Goal: Information Seeking & Learning: Learn about a topic

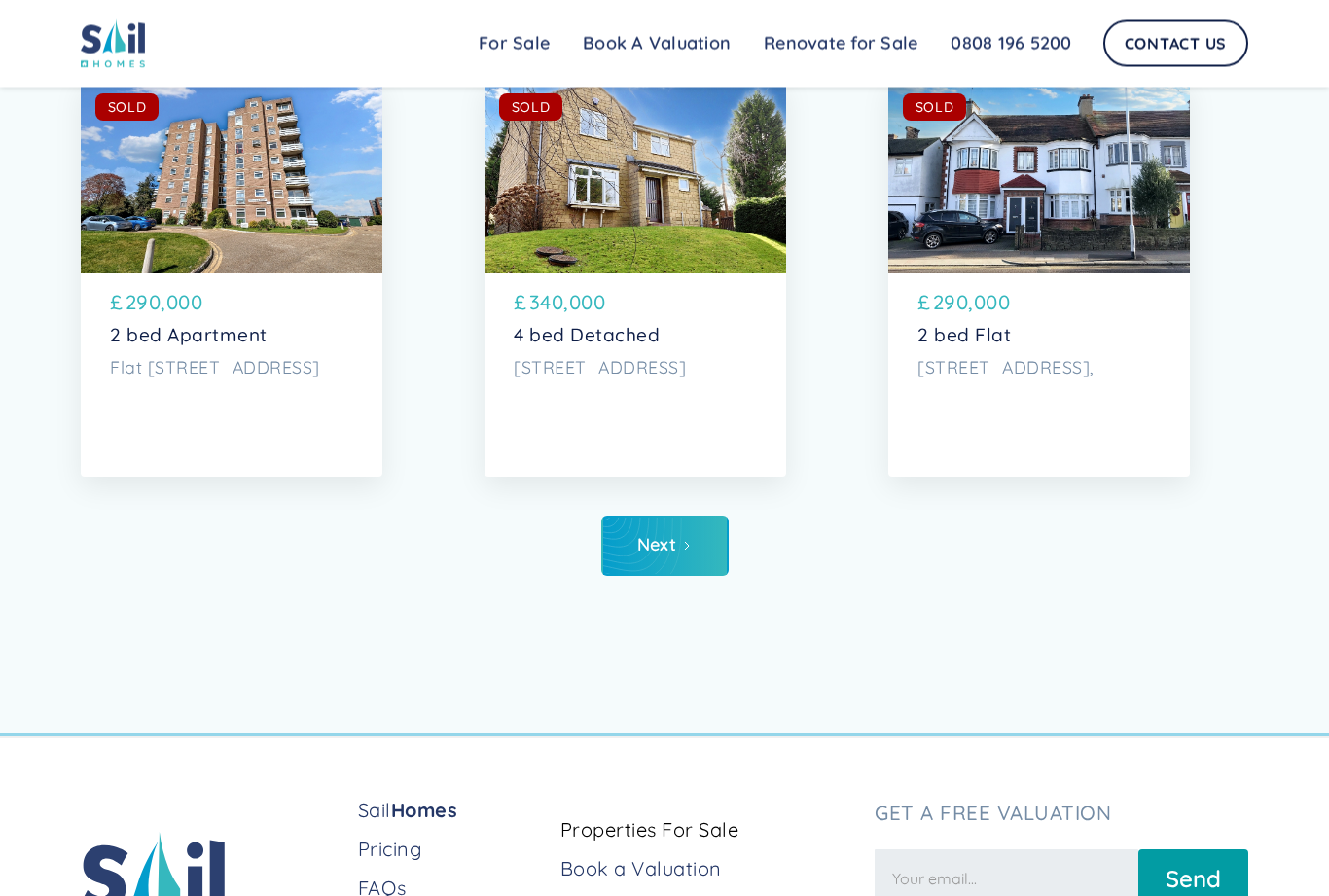
scroll to position [8750, 0]
click at [635, 571] on link "Next" at bounding box center [665, 545] width 128 height 60
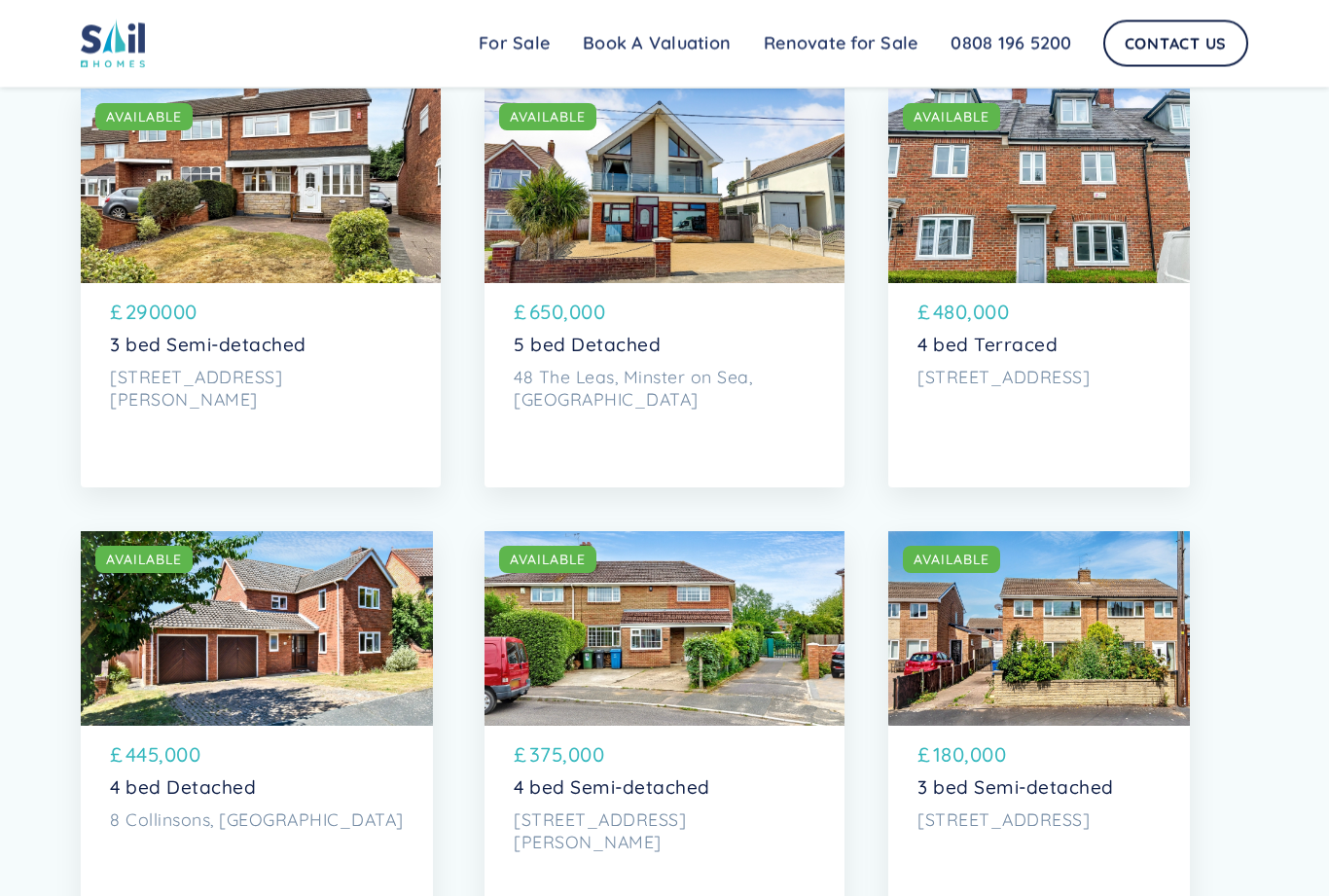
scroll to position [1987, 0]
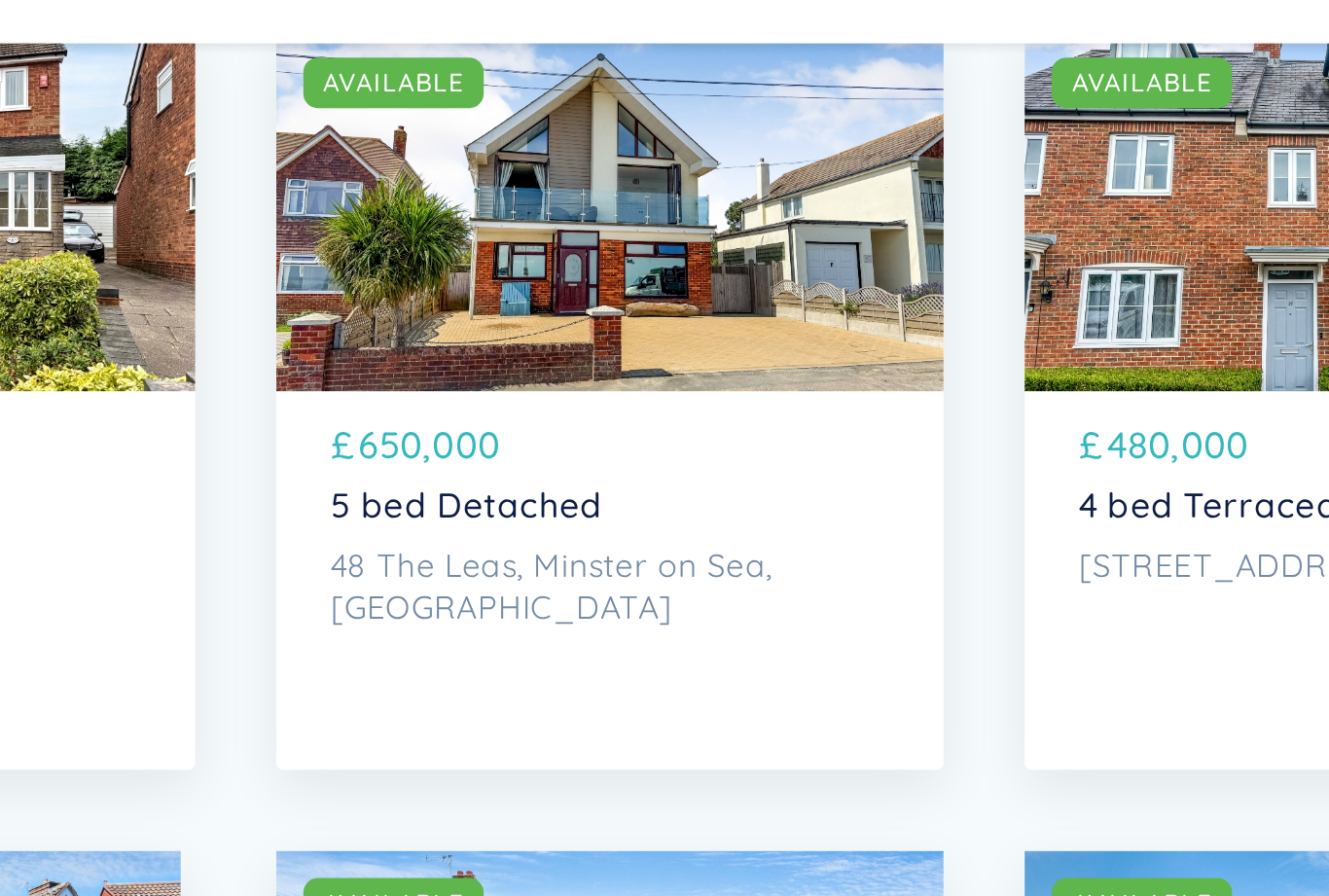
click at [485, 160] on div "SOLD AVAILABLE" at bounding box center [664, 178] width 360 height 195
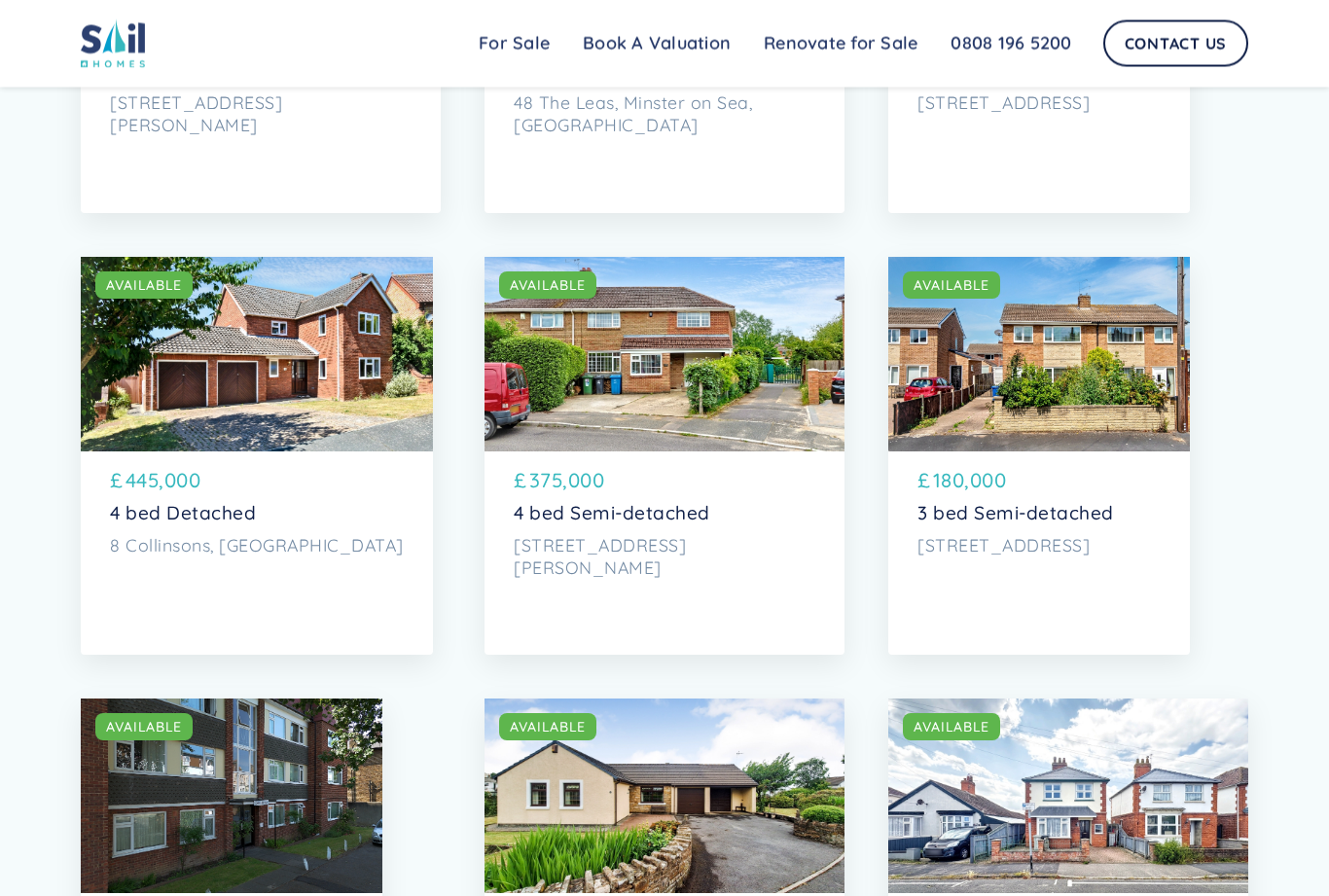
scroll to position [2253, 0]
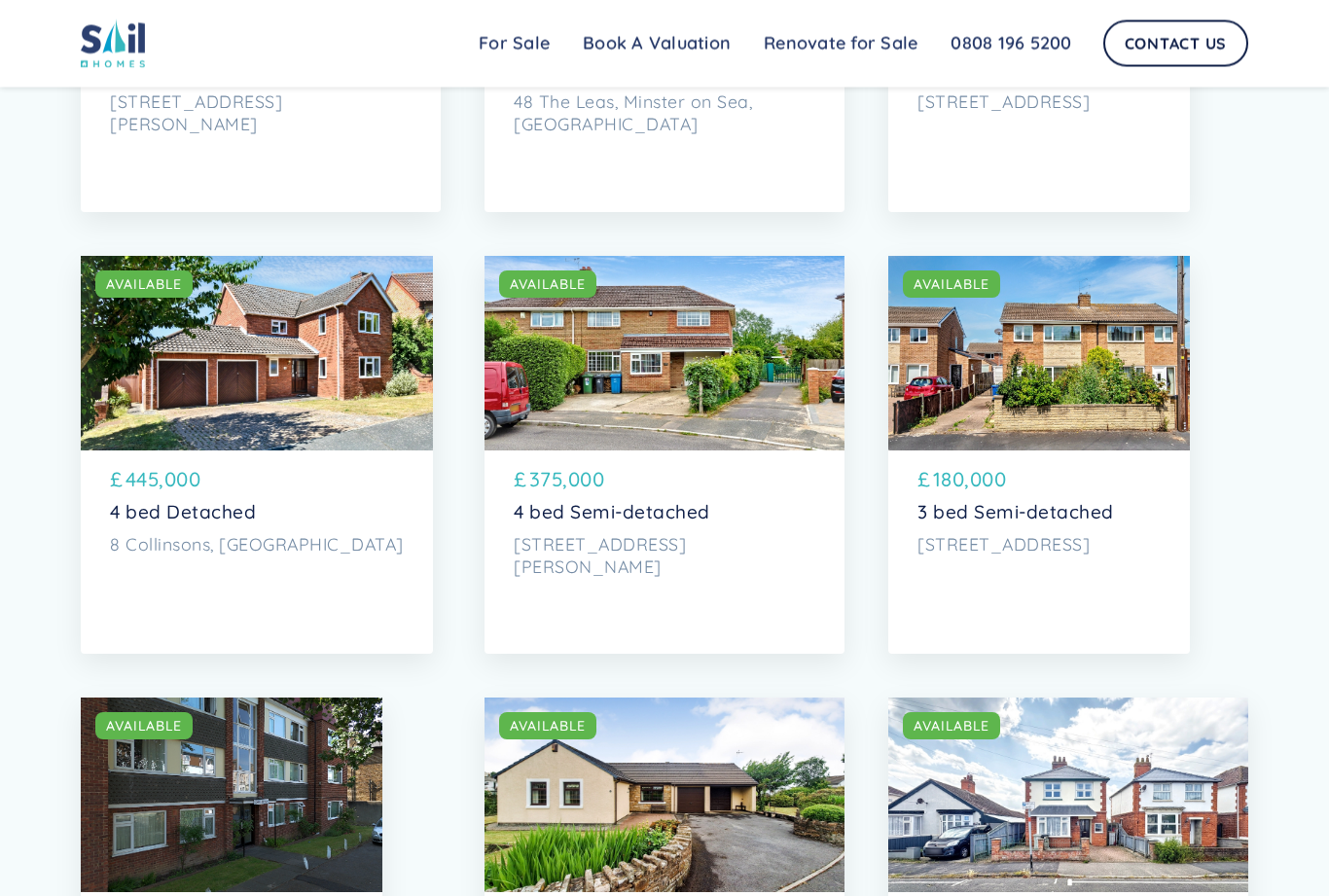
click at [144, 392] on div "SOLD AVAILABLE" at bounding box center [257, 354] width 352 height 195
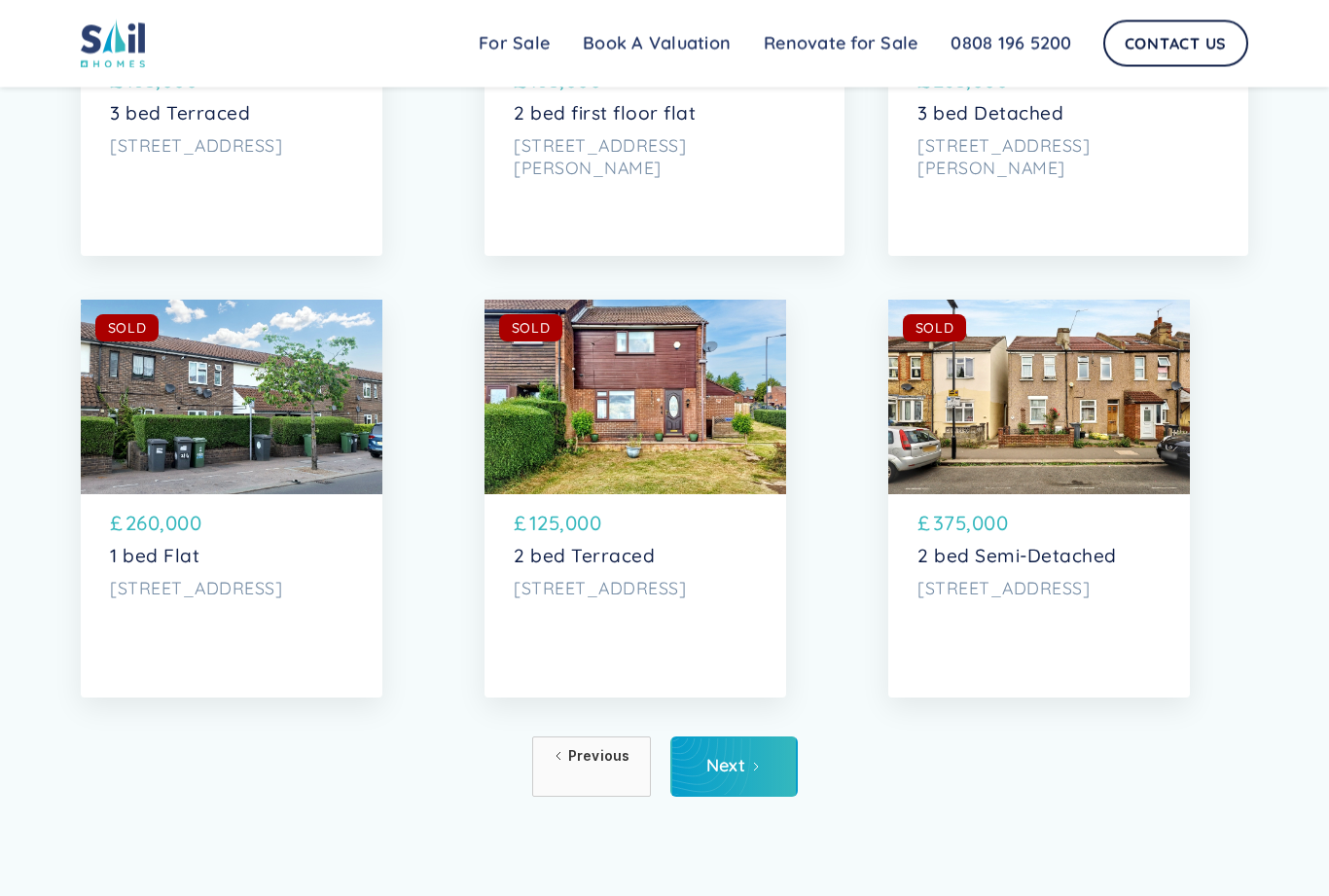
scroll to position [8531, 0]
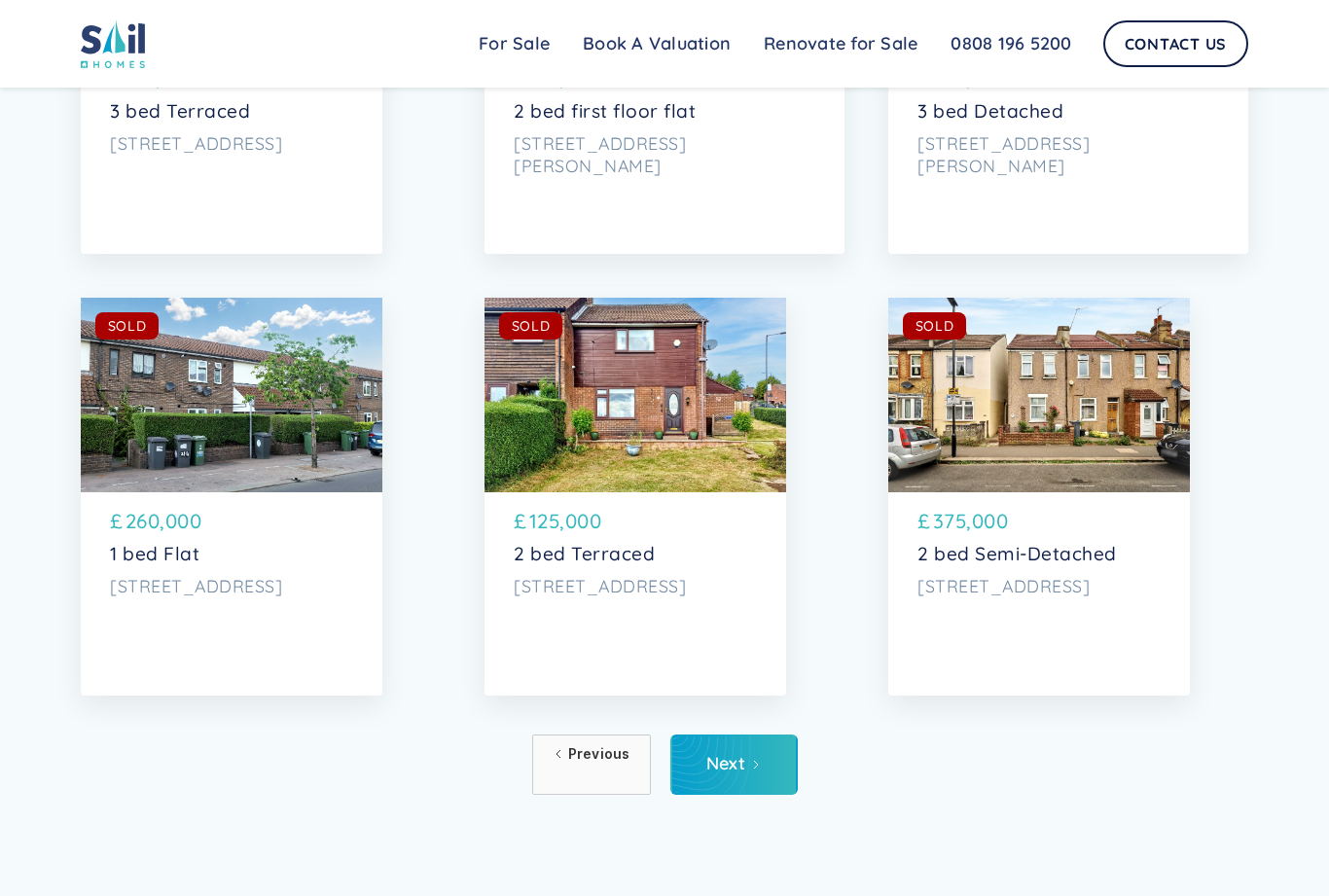
click at [768, 787] on link "Next" at bounding box center [734, 763] width 128 height 60
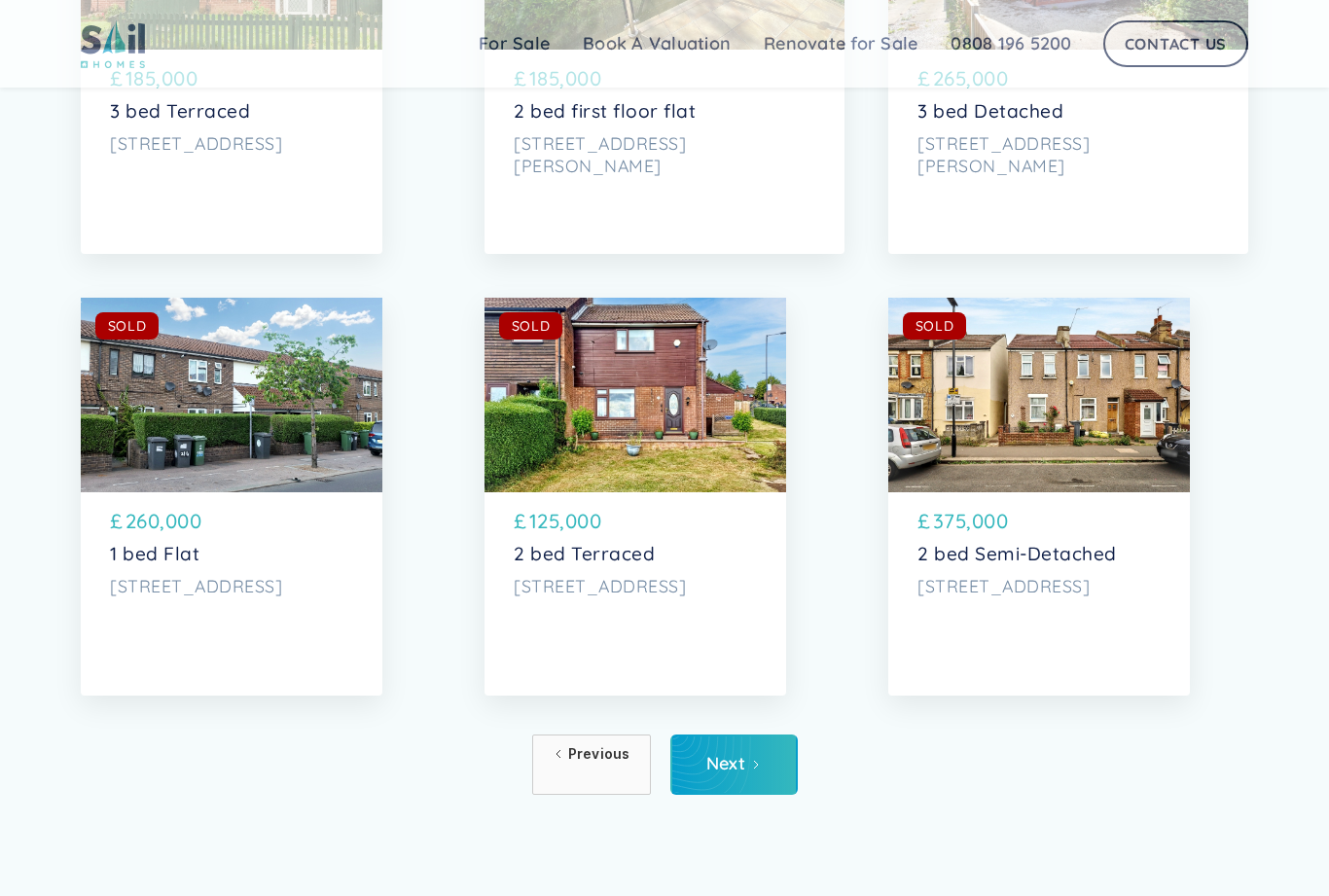
scroll to position [8594, 0]
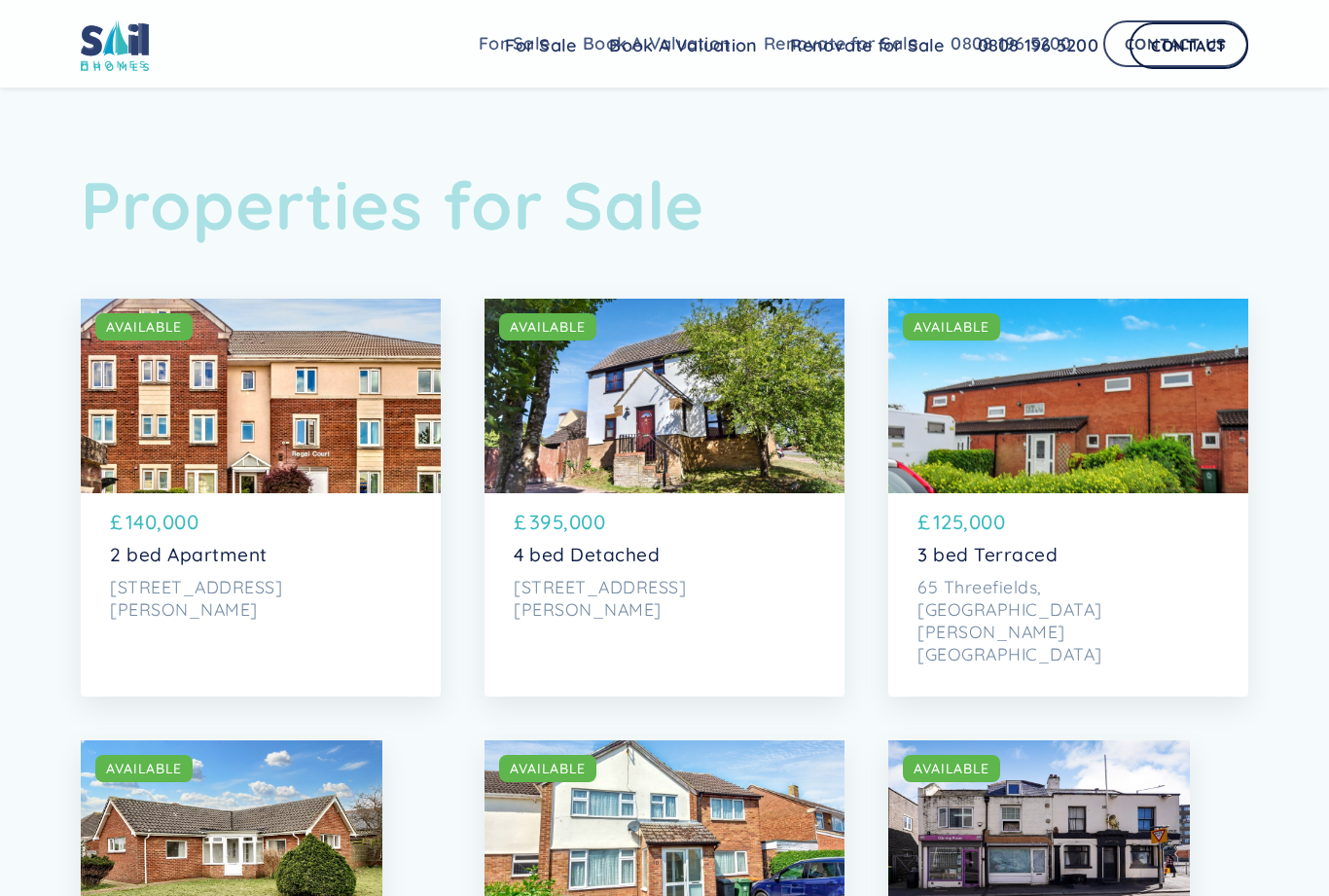
scroll to position [8812, 0]
